Goal: Task Accomplishment & Management: Manage account settings

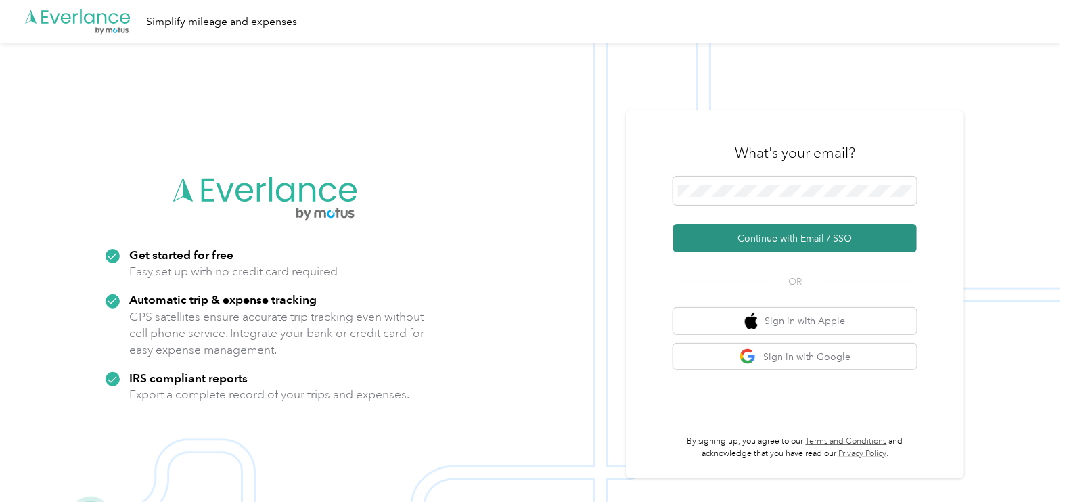
click at [781, 239] on button "Continue with Email / SSO" at bounding box center [795, 238] width 244 height 28
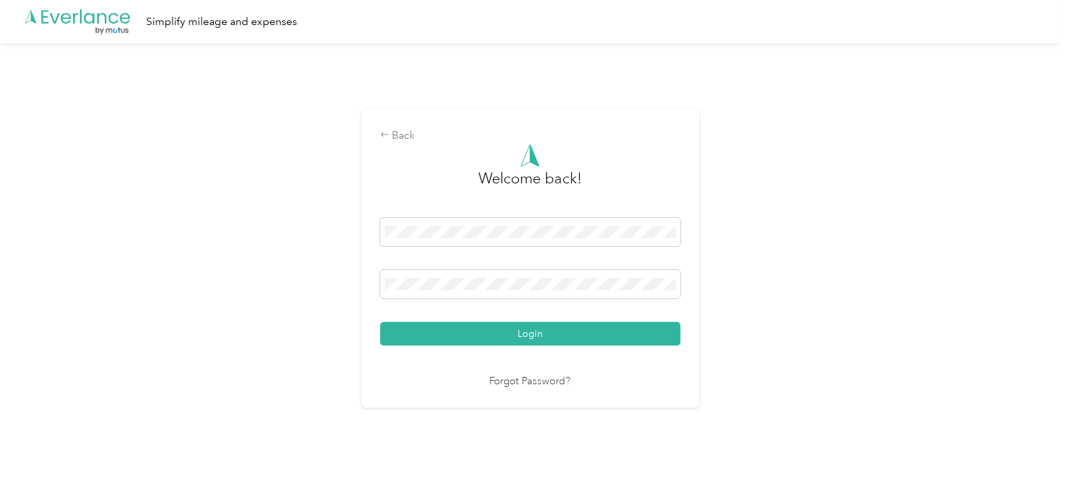
click at [489, 333] on button "Login" at bounding box center [530, 334] width 300 height 24
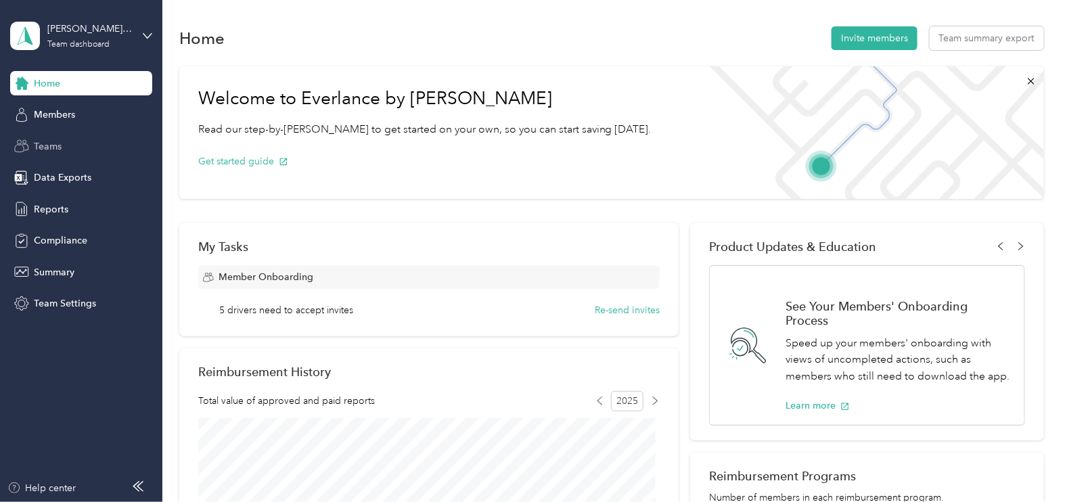
click at [47, 148] on span "Teams" at bounding box center [48, 146] width 28 height 14
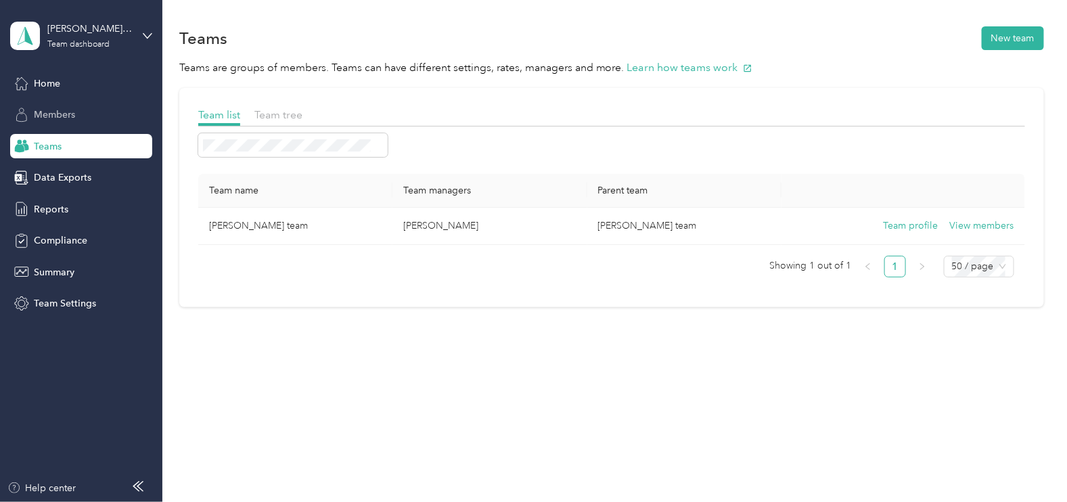
click at [78, 117] on div "Members" at bounding box center [81, 115] width 142 height 24
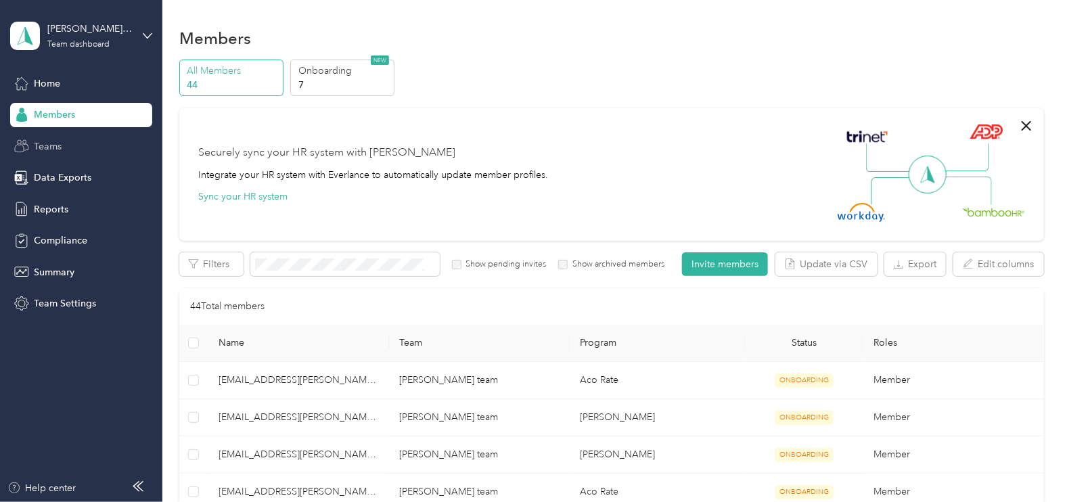
click at [47, 143] on span "Teams" at bounding box center [48, 146] width 28 height 14
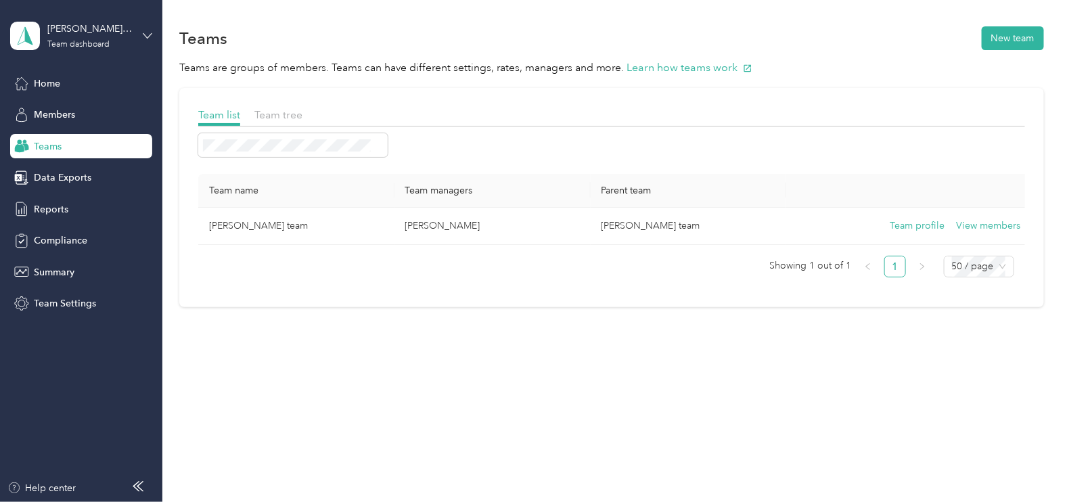
click at [151, 32] on icon at bounding box center [147, 35] width 9 height 9
click at [98, 112] on div "Team dashboard" at bounding box center [229, 111] width 419 height 24
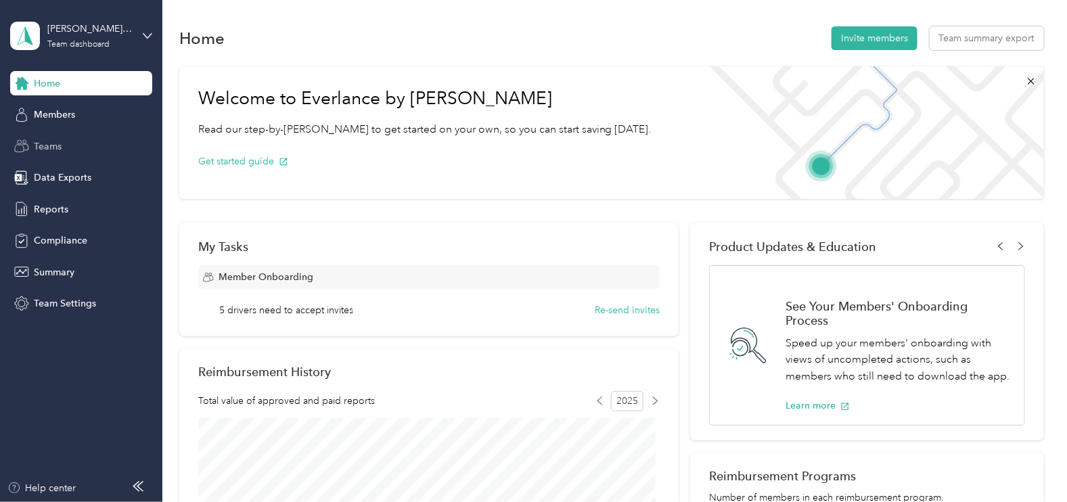
click at [68, 148] on div "Teams" at bounding box center [81, 146] width 142 height 24
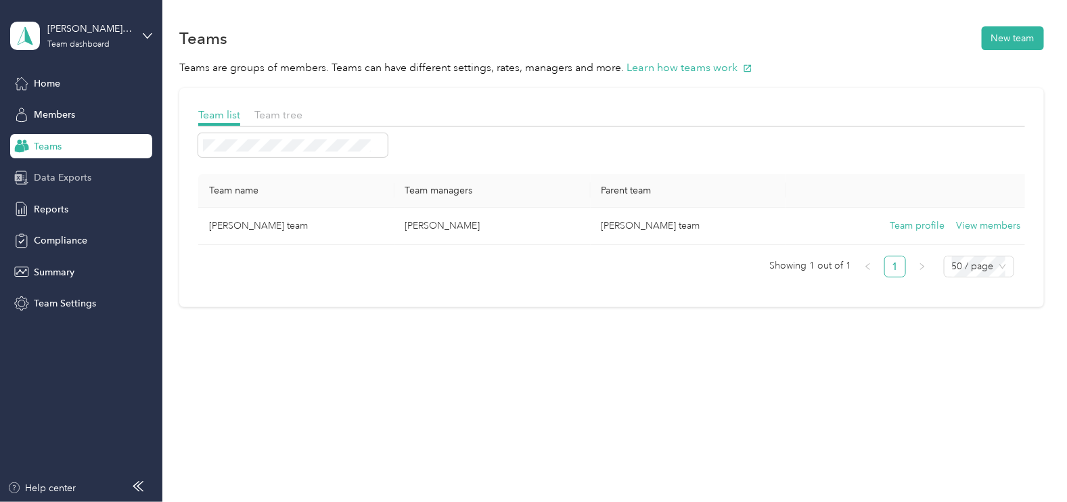
click at [64, 172] on span "Data Exports" at bounding box center [62, 177] width 57 height 14
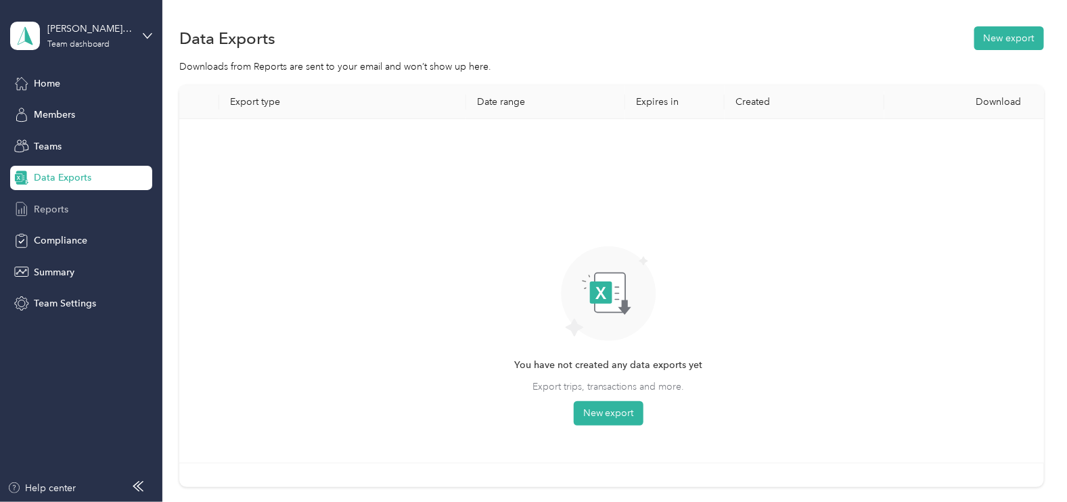
click at [54, 210] on span "Reports" at bounding box center [51, 209] width 34 height 14
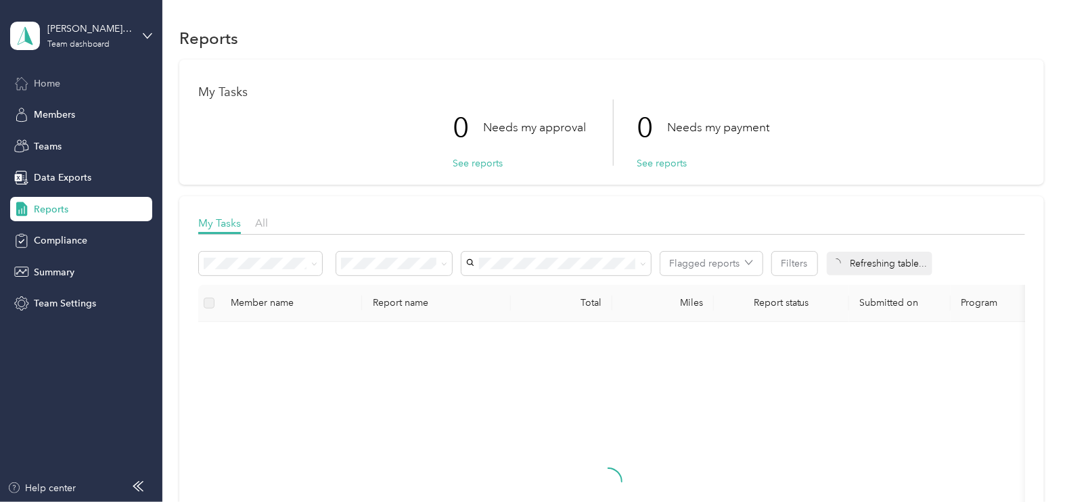
click at [56, 78] on span "Home" at bounding box center [47, 83] width 26 height 14
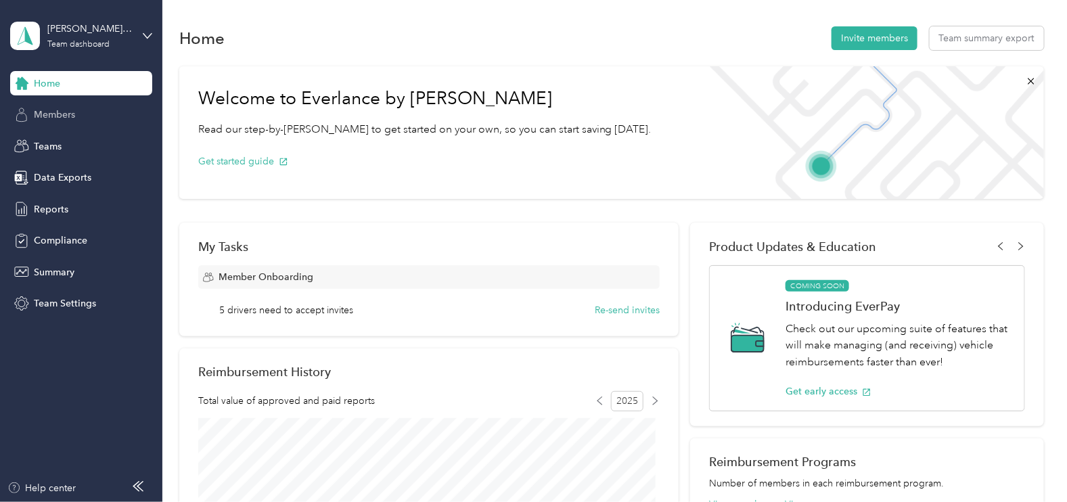
click at [59, 116] on span "Members" at bounding box center [54, 115] width 41 height 14
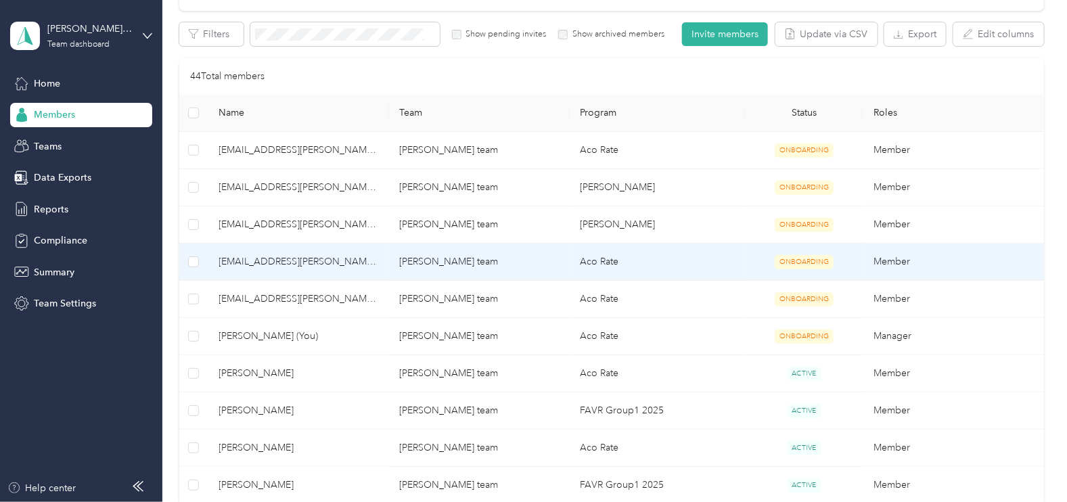
scroll to position [254, 0]
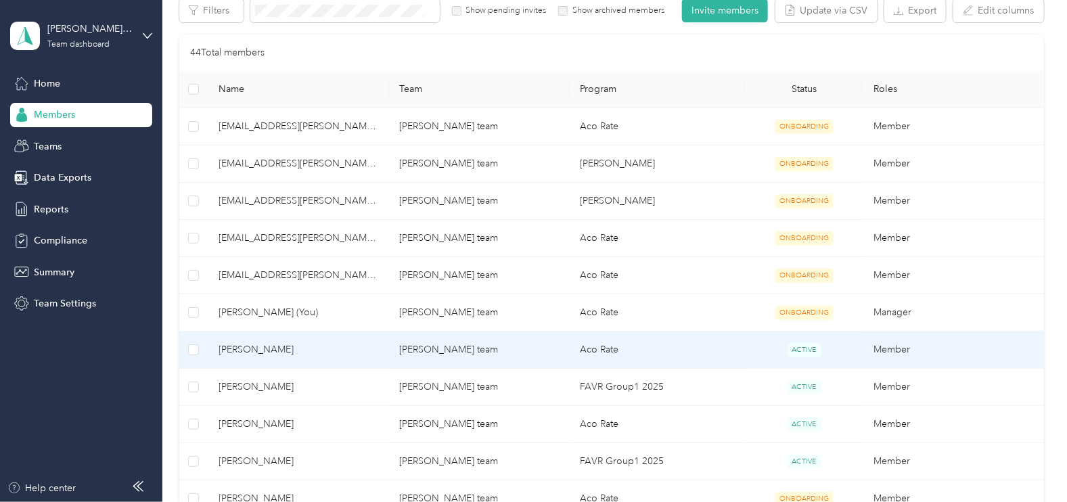
click at [599, 349] on td "Aco Rate" at bounding box center [658, 349] width 176 height 37
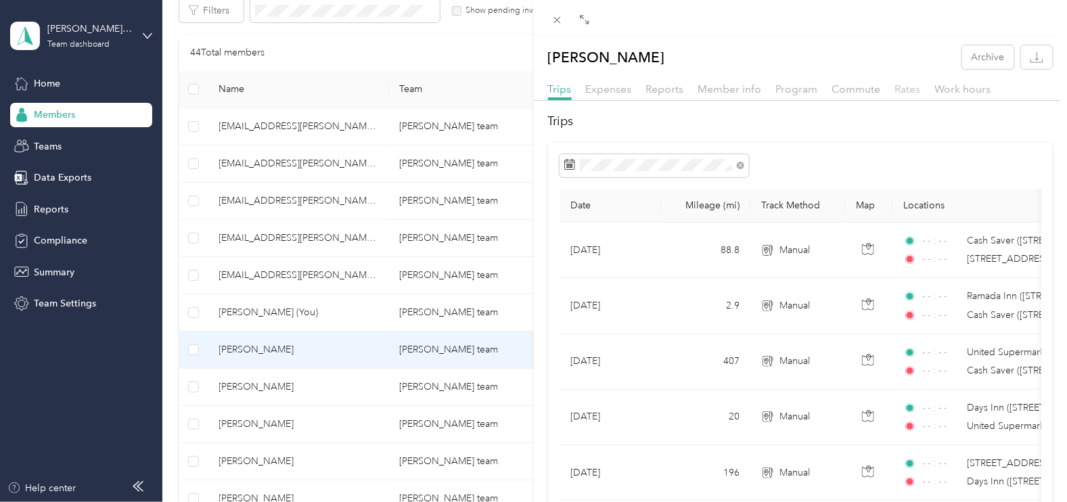
click at [904, 85] on span "Rates" at bounding box center [908, 89] width 26 height 13
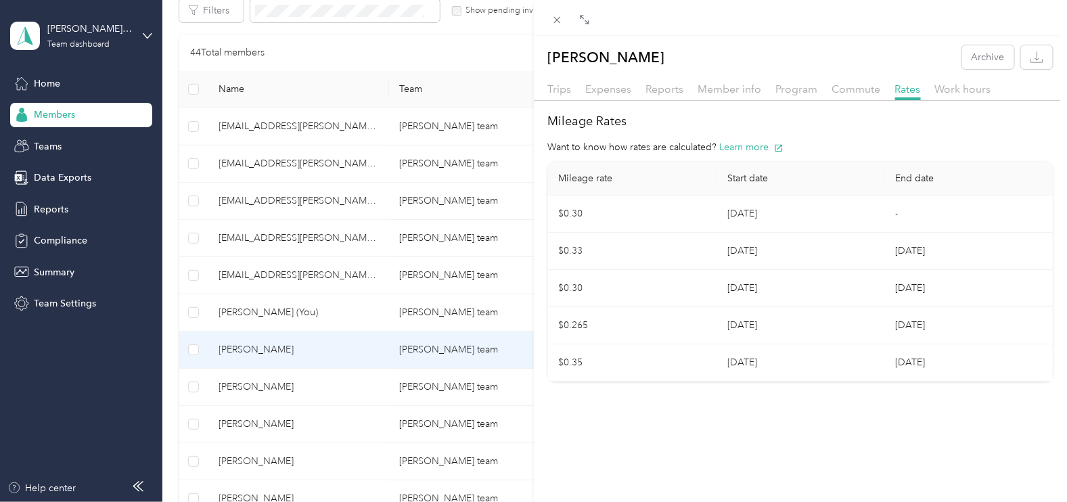
click at [254, 425] on div "[PERSON_NAME] Archive Trips Expenses Reports Member info Program Commute Rates …" at bounding box center [533, 251] width 1067 height 502
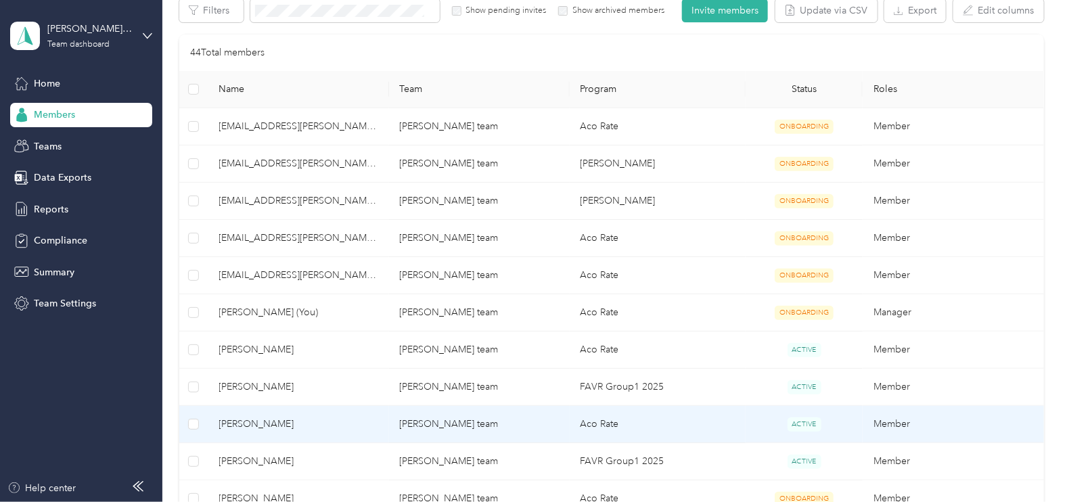
click at [264, 423] on span "[PERSON_NAME]" at bounding box center [298, 424] width 159 height 15
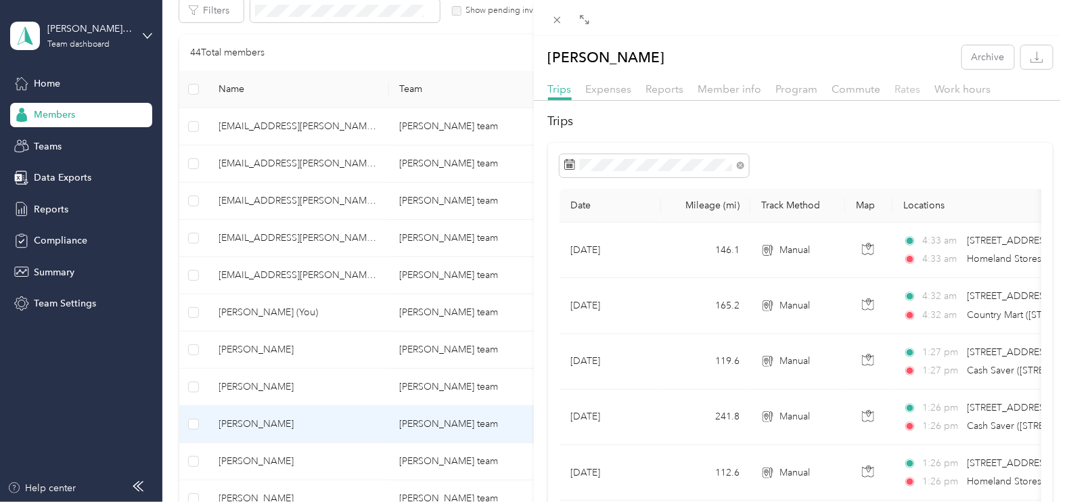
click at [913, 91] on span "Rates" at bounding box center [908, 89] width 26 height 13
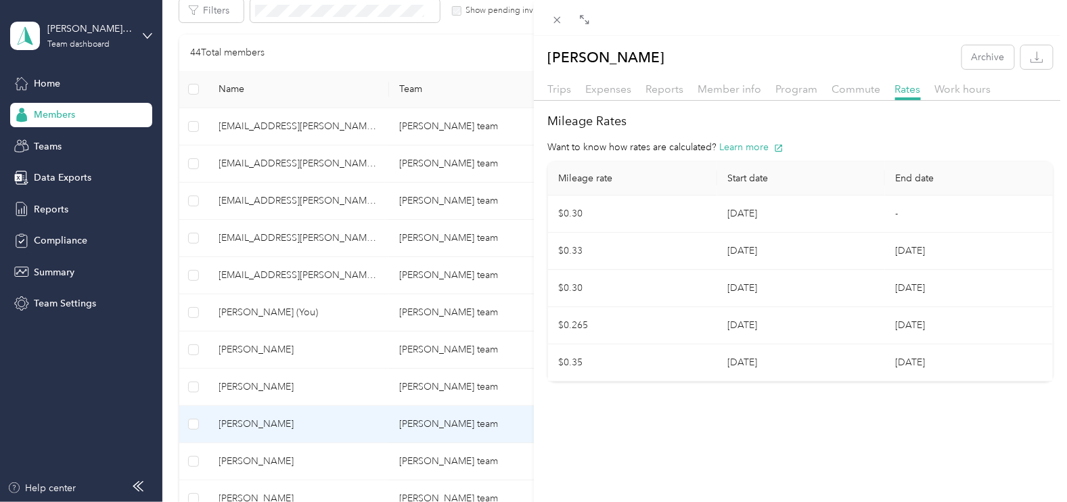
click at [264, 461] on div "[PERSON_NAME] Archive Trips Expenses Reports Member info Program Commute Rates …" at bounding box center [533, 251] width 1067 height 502
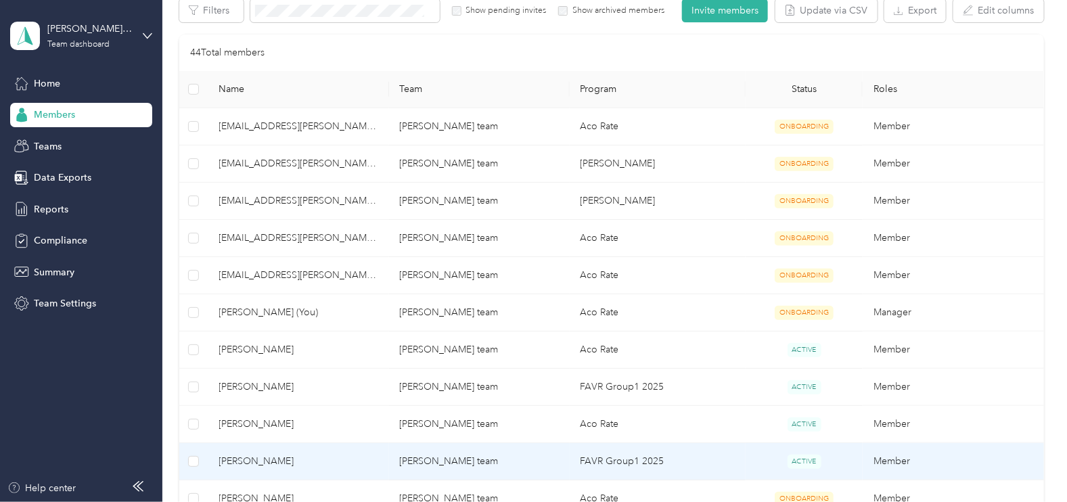
click at [264, 460] on span "[PERSON_NAME]" at bounding box center [298, 461] width 159 height 15
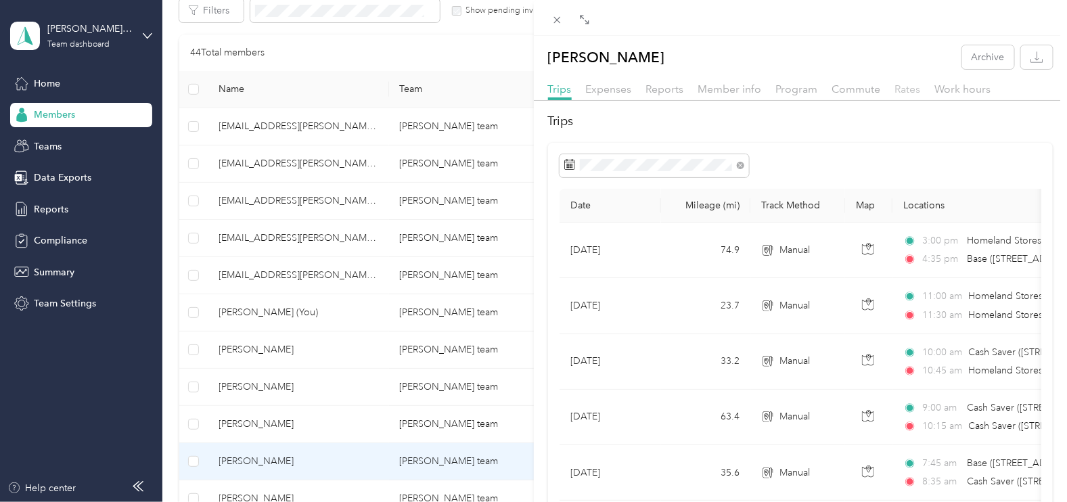
click at [908, 85] on span "Rates" at bounding box center [908, 89] width 26 height 13
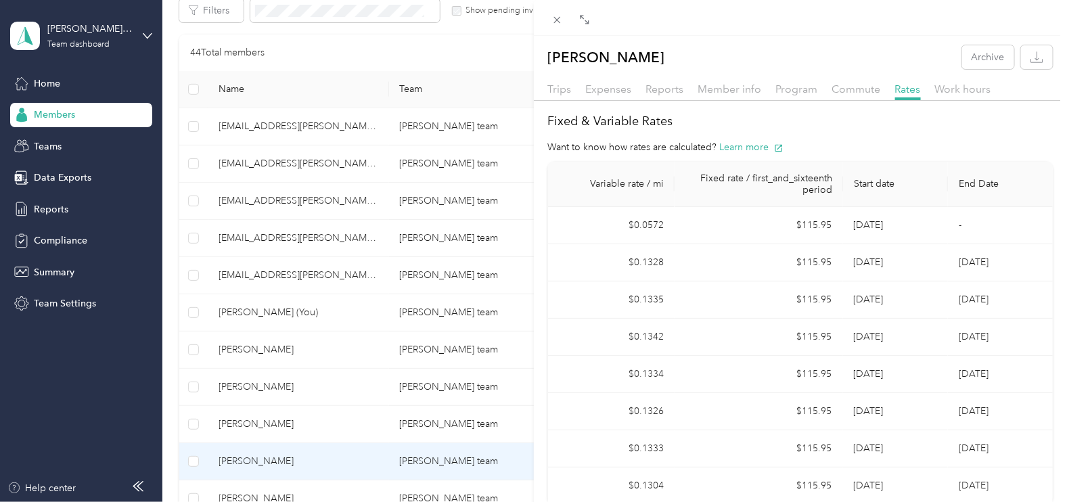
click at [281, 497] on div "[PERSON_NAME] Archive Trips Expenses Reports Member info Program Commute Rates …" at bounding box center [533, 251] width 1067 height 502
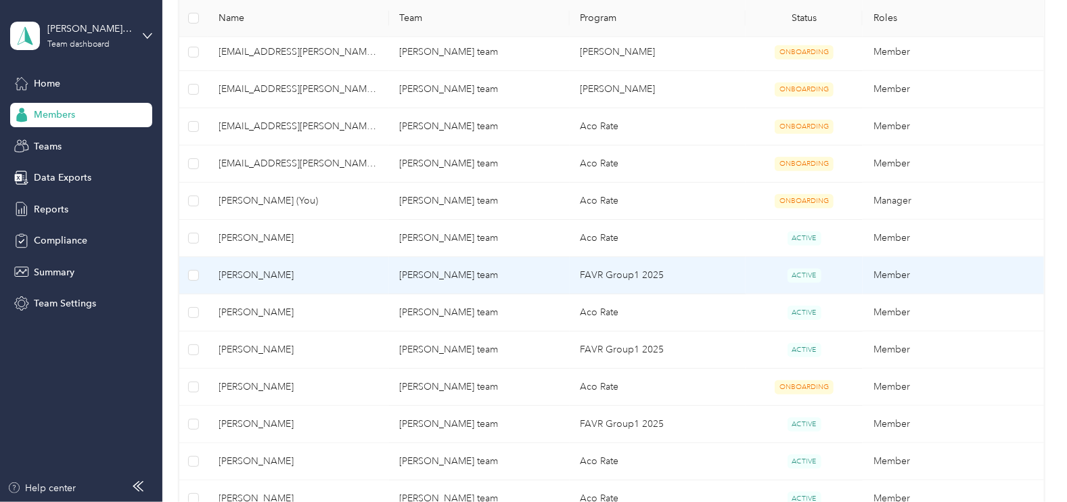
scroll to position [423, 0]
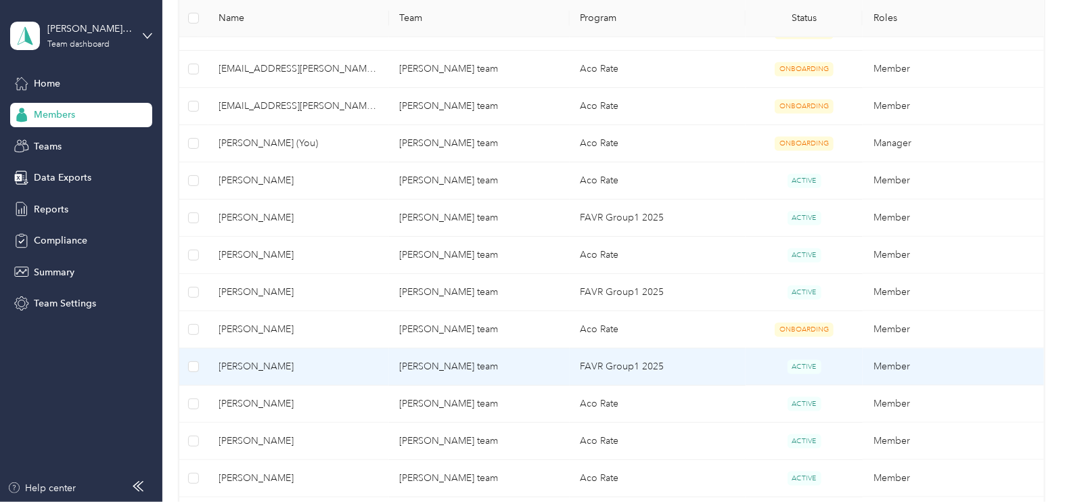
click at [278, 364] on span "[PERSON_NAME]" at bounding box center [298, 366] width 159 height 15
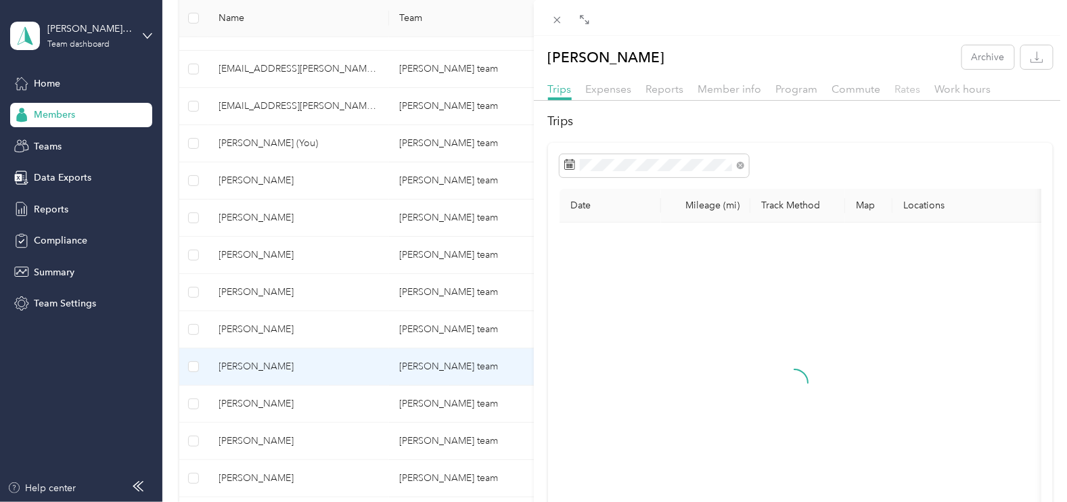
click at [913, 88] on span "Rates" at bounding box center [908, 89] width 26 height 13
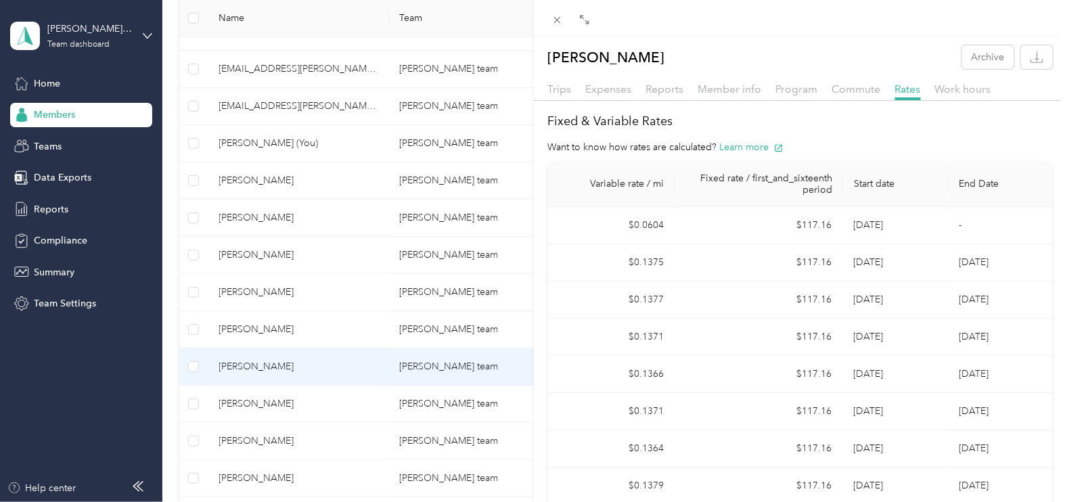
click at [263, 438] on div "[PERSON_NAME] Archive Trips Expenses Reports Member info Program Commute Rates …" at bounding box center [533, 251] width 1067 height 502
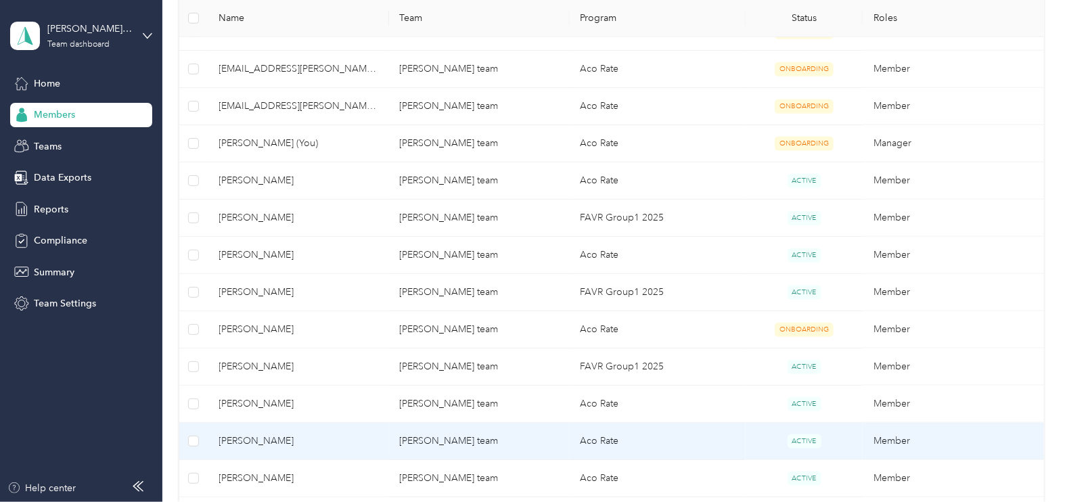
click at [263, 438] on span "[PERSON_NAME]" at bounding box center [298, 441] width 159 height 15
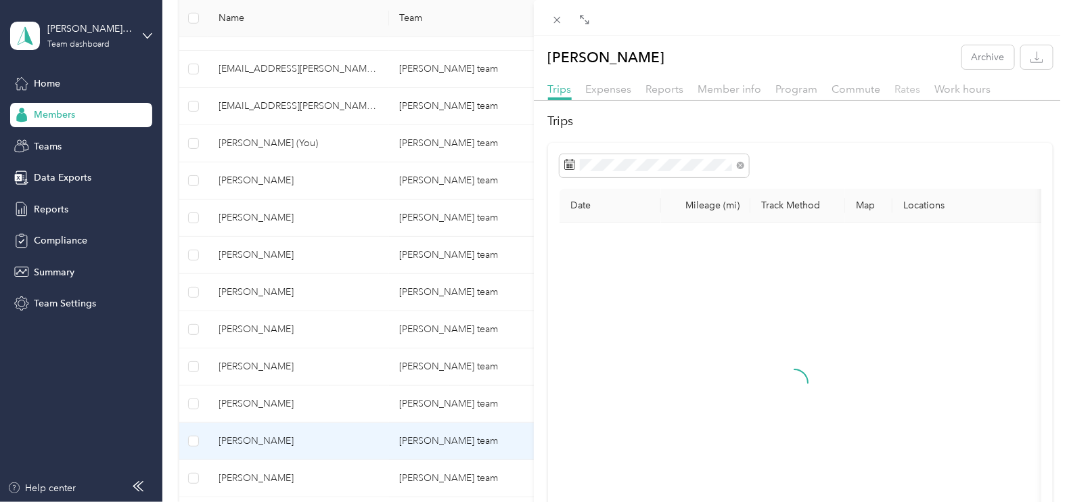
click at [903, 85] on span "Rates" at bounding box center [908, 89] width 26 height 13
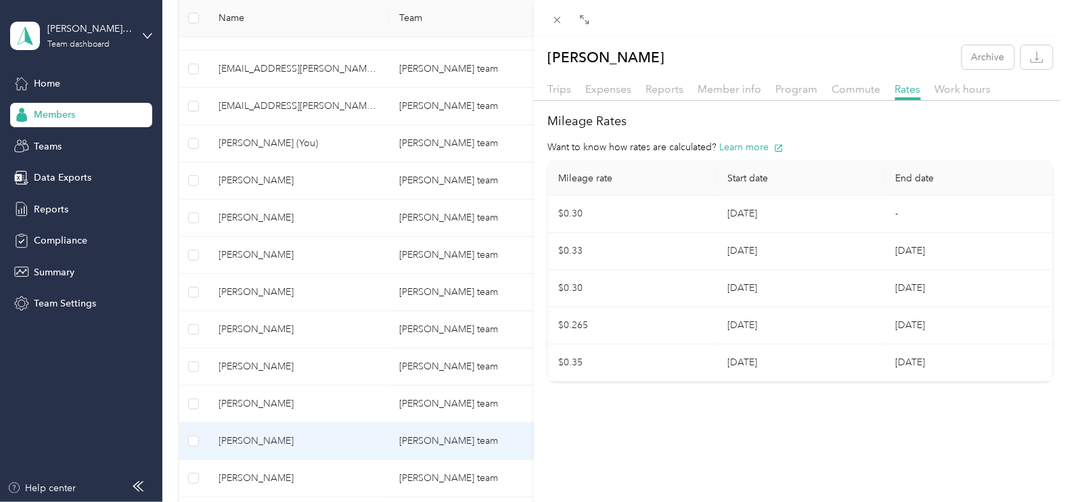
click at [281, 400] on div "[PERSON_NAME] Archive Trips Expenses Reports Member info Program Commute Rates …" at bounding box center [533, 251] width 1067 height 502
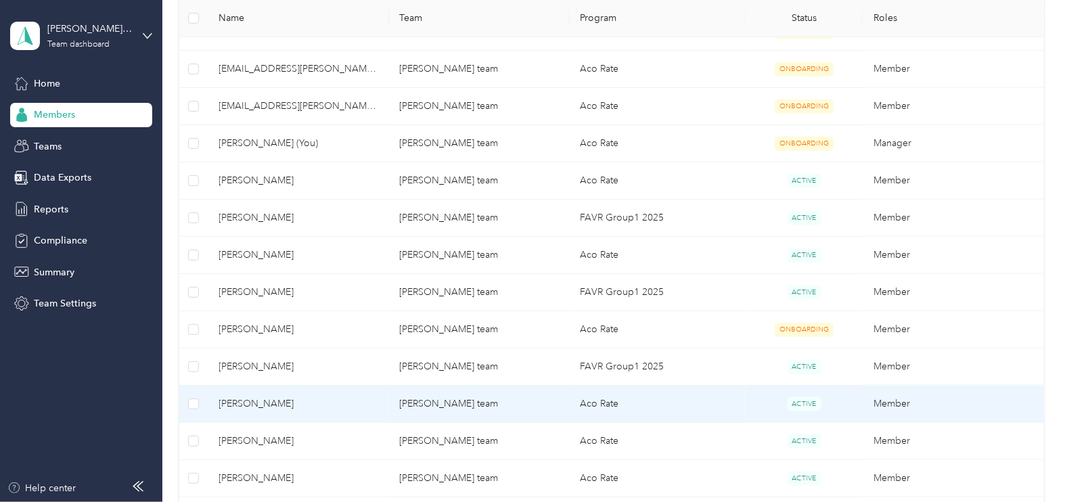
click at [261, 405] on span "[PERSON_NAME]" at bounding box center [298, 403] width 159 height 15
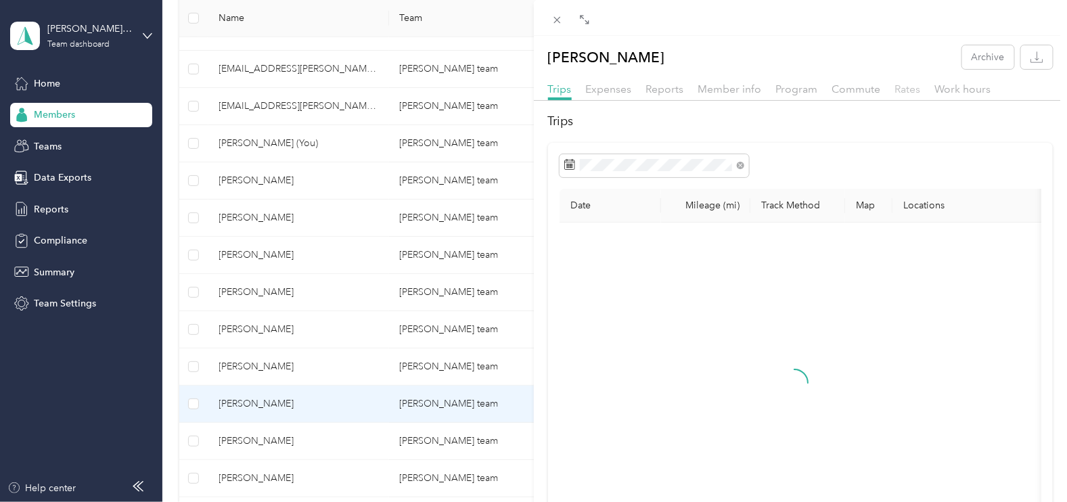
click at [902, 89] on span "Rates" at bounding box center [908, 89] width 26 height 13
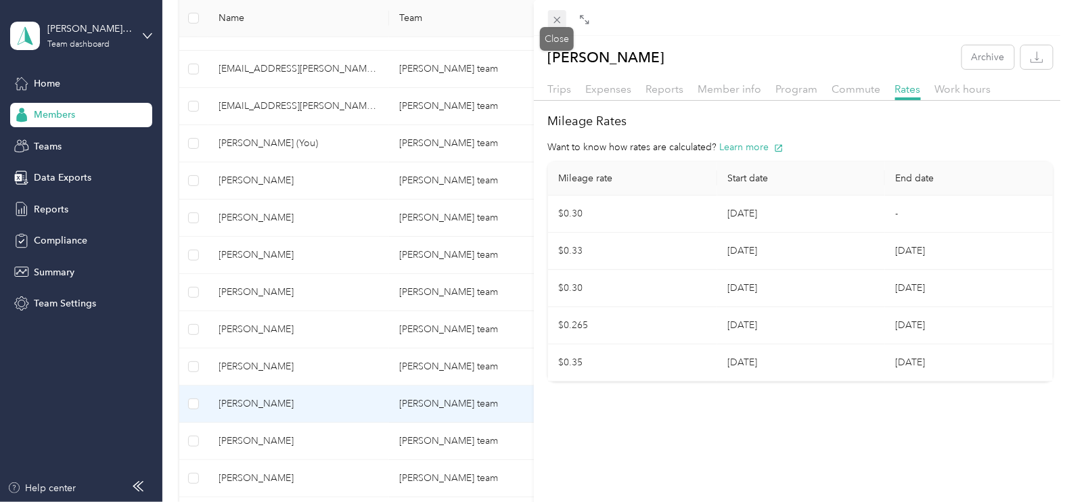
click at [562, 17] on icon at bounding box center [556, 19] width 11 height 11
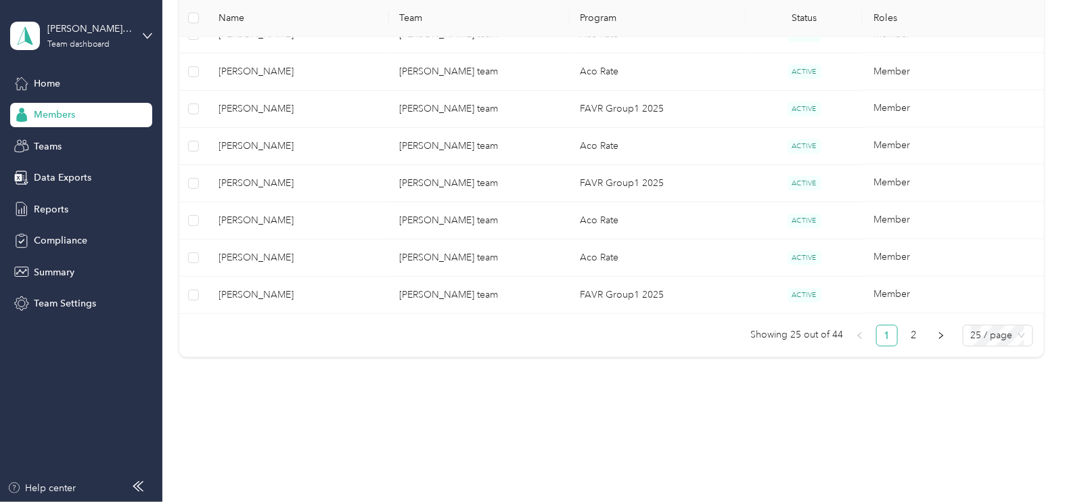
scroll to position [981, 0]
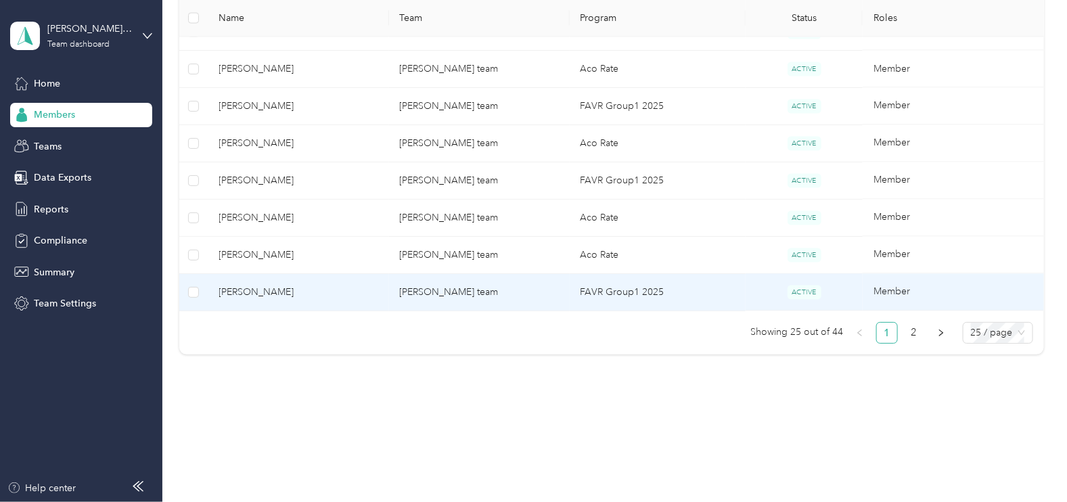
click at [260, 291] on span "[PERSON_NAME]" at bounding box center [298, 292] width 159 height 15
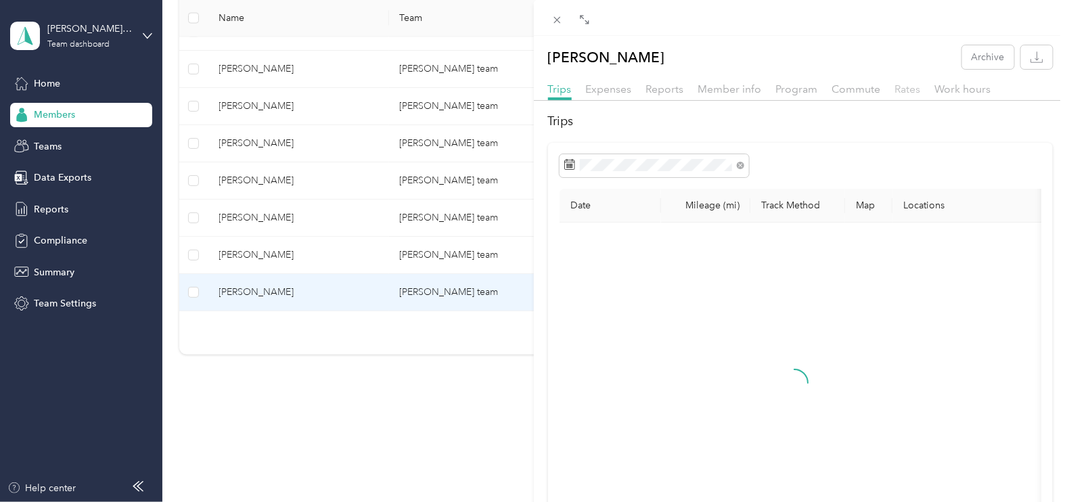
click at [908, 88] on span "Rates" at bounding box center [908, 89] width 26 height 13
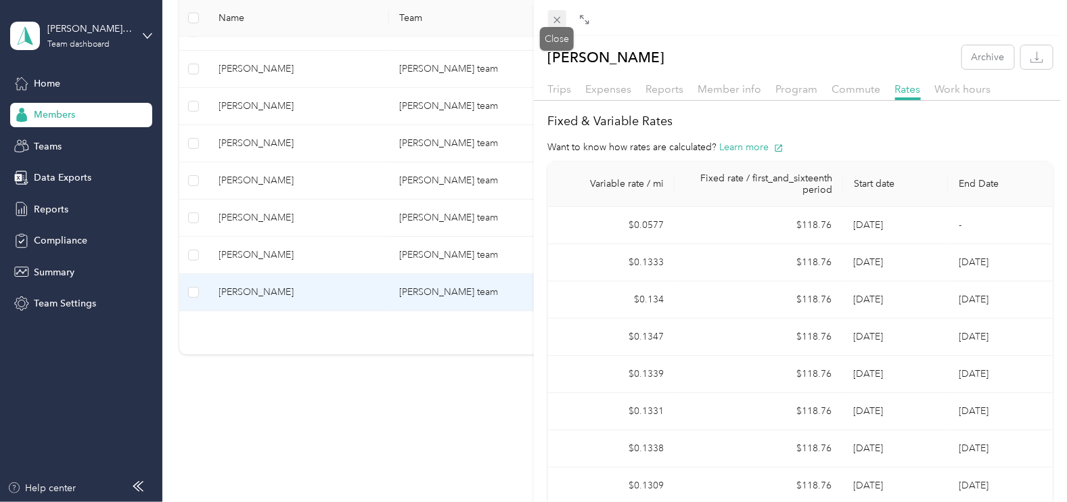
click at [559, 15] on icon at bounding box center [556, 19] width 11 height 11
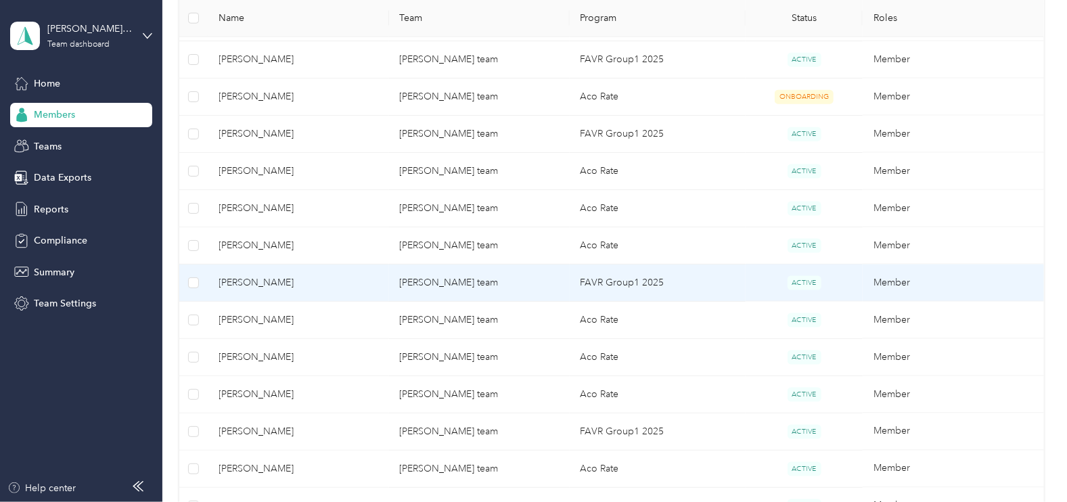
scroll to position [642, 0]
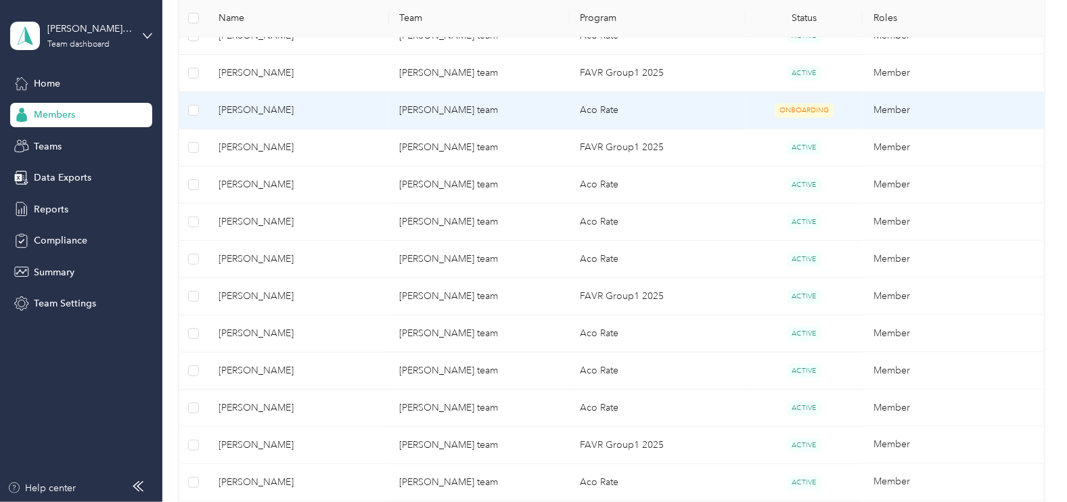
click at [270, 109] on span "[PERSON_NAME]" at bounding box center [298, 110] width 159 height 15
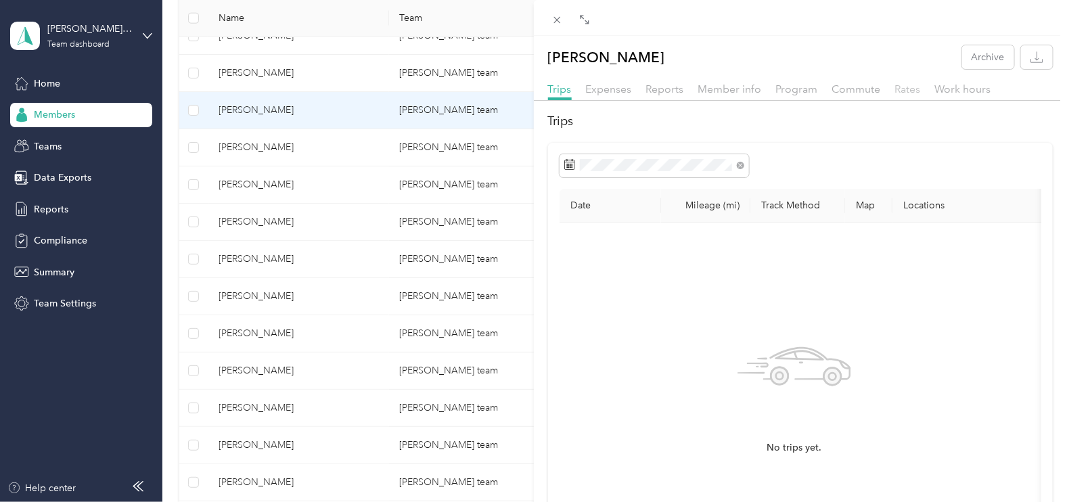
click at [917, 87] on span "Rates" at bounding box center [908, 89] width 26 height 13
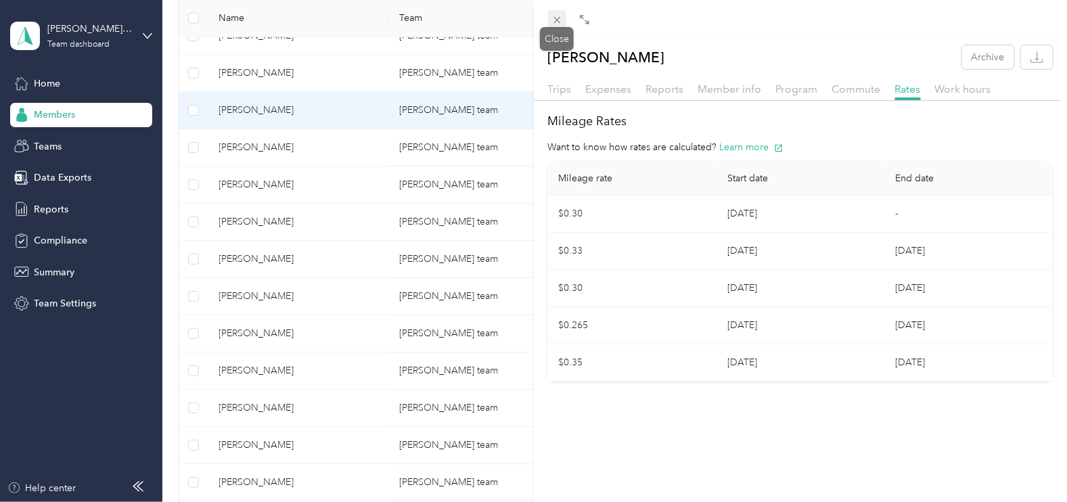
click at [565, 15] on span at bounding box center [557, 19] width 19 height 19
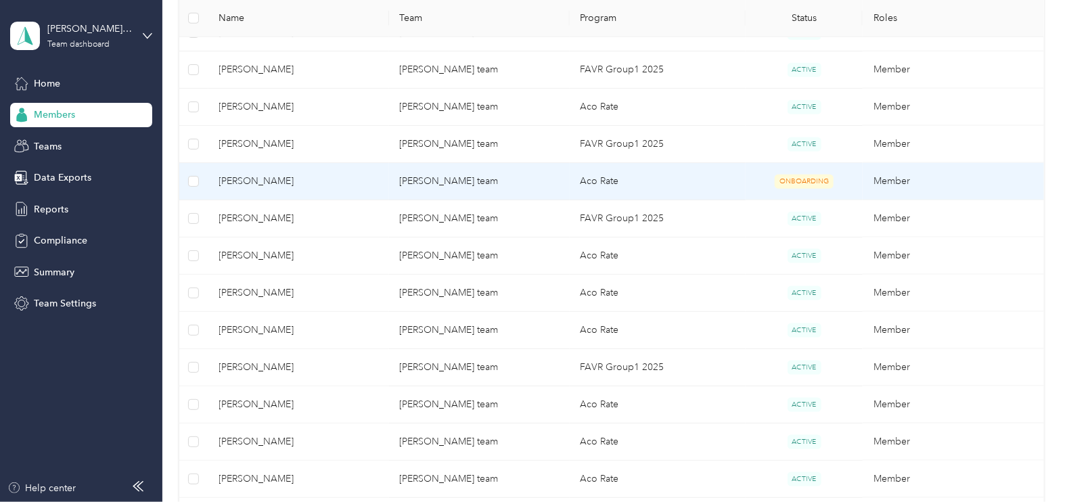
scroll to position [557, 0]
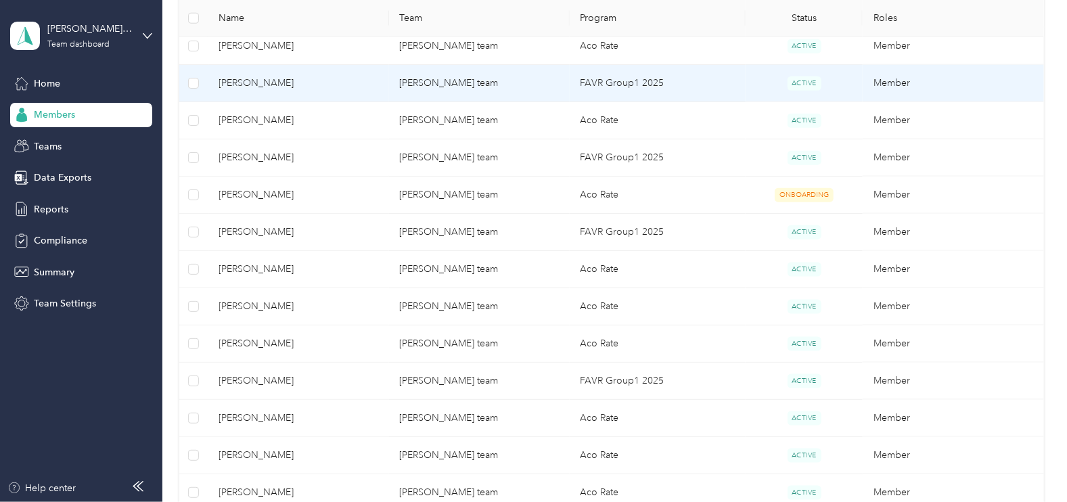
click at [260, 83] on span "[PERSON_NAME]" at bounding box center [298, 83] width 159 height 15
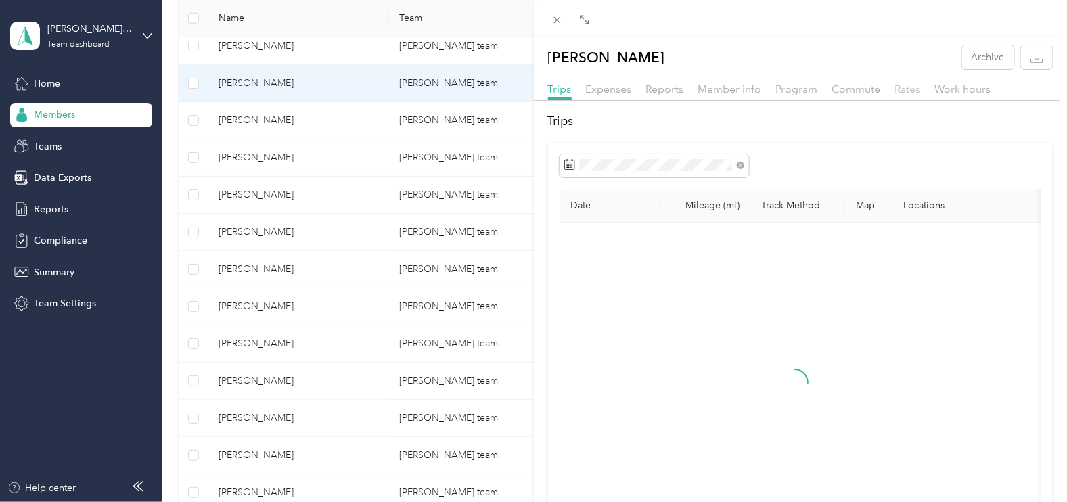
click at [898, 83] on span "Rates" at bounding box center [908, 89] width 26 height 13
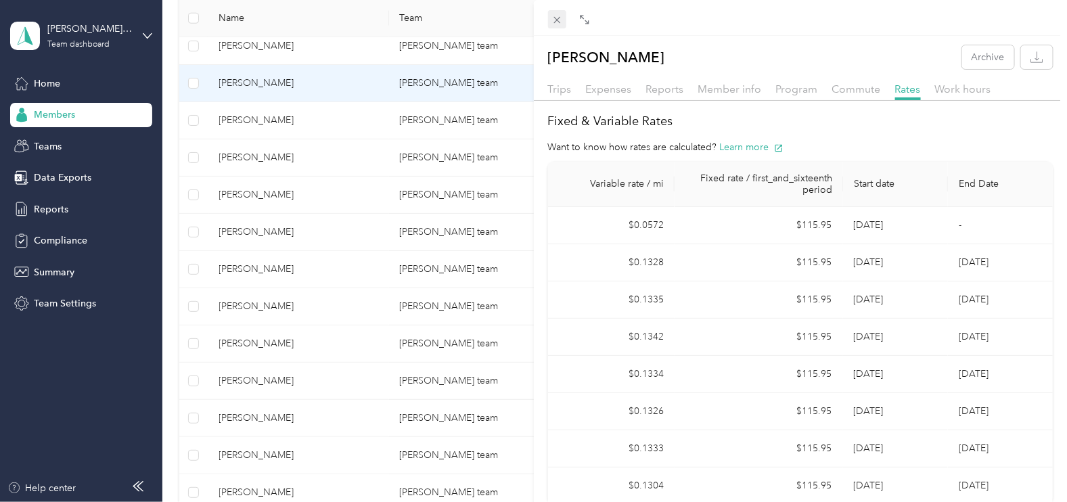
click at [555, 18] on icon at bounding box center [556, 20] width 7 height 7
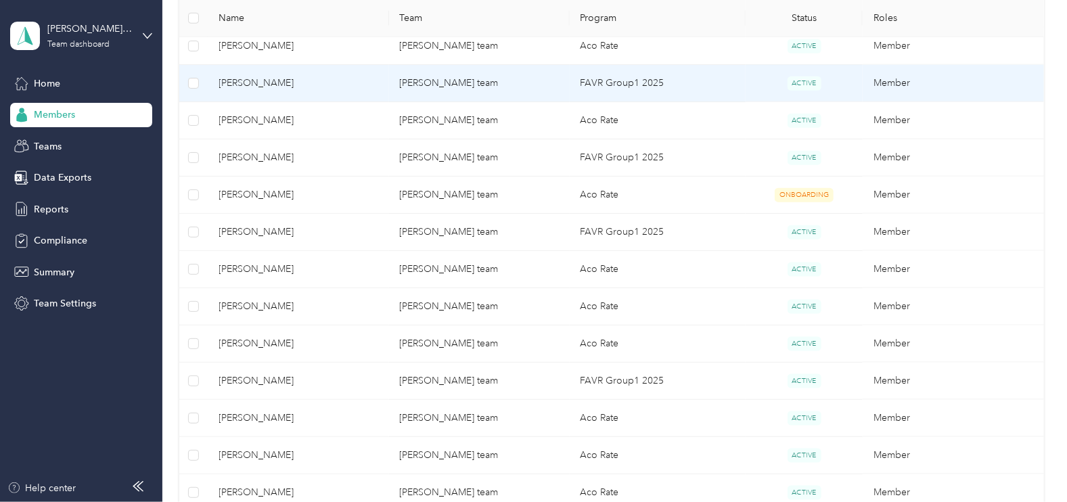
click at [234, 83] on span "[PERSON_NAME]" at bounding box center [298, 83] width 159 height 15
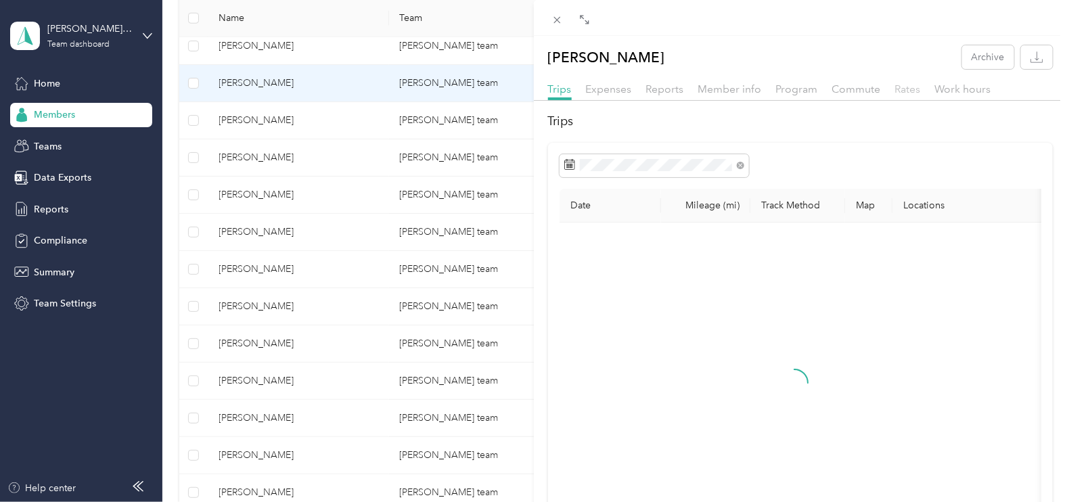
click at [902, 91] on span "Rates" at bounding box center [908, 89] width 26 height 13
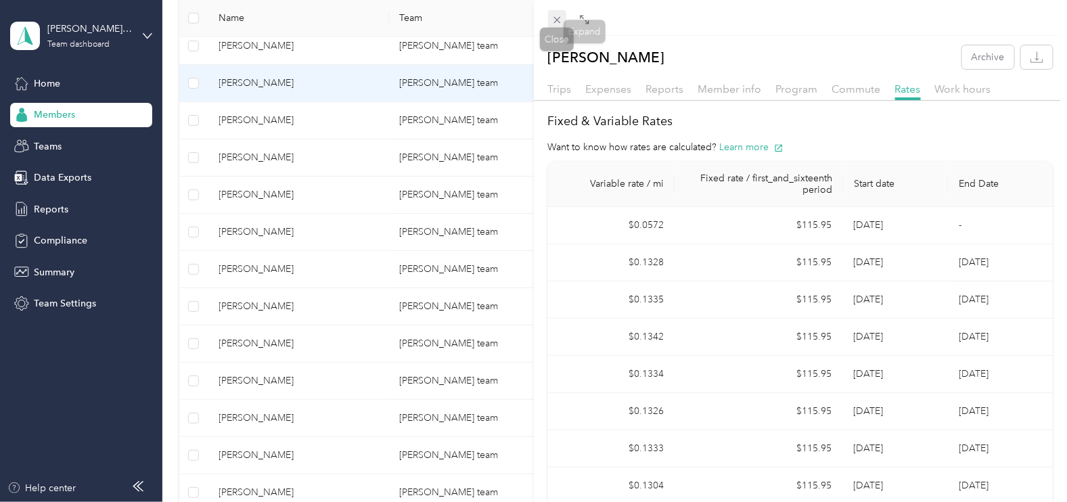
click at [563, 18] on span at bounding box center [557, 19] width 19 height 19
